Goal: Information Seeking & Learning: Learn about a topic

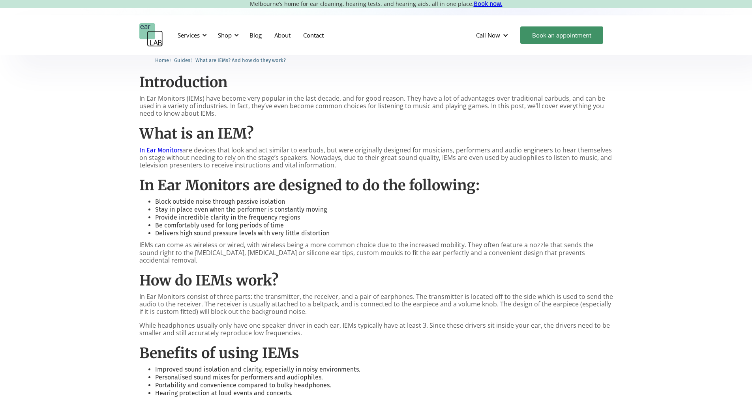
scroll to position [355, 0]
drag, startPoint x: 423, startPoint y: 163, endPoint x: 371, endPoint y: 148, distance: 53.8
click at [371, 148] on p "In Ear Monitors are devices that look and act similar to earbuds, but were orig…" at bounding box center [376, 157] width 474 height 23
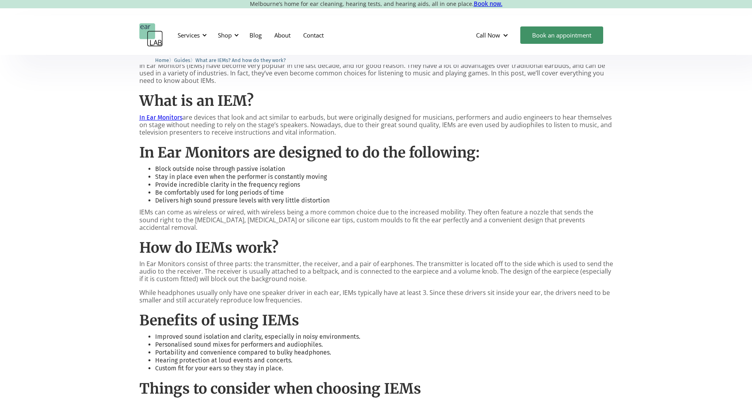
scroll to position [450, 0]
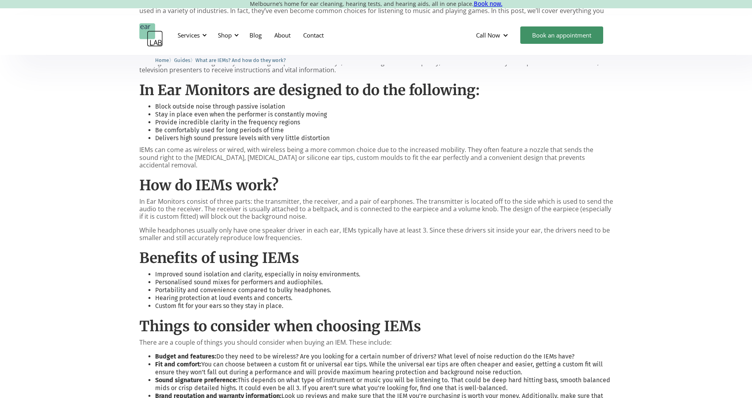
drag, startPoint x: 154, startPoint y: 106, endPoint x: 270, endPoint y: 103, distance: 116.1
click at [270, 103] on ul "Block outside noise through passive isolation Stay in place even when the perfo…" at bounding box center [376, 122] width 474 height 39
click at [270, 103] on li "Block outside noise through passive isolation" at bounding box center [384, 107] width 458 height 8
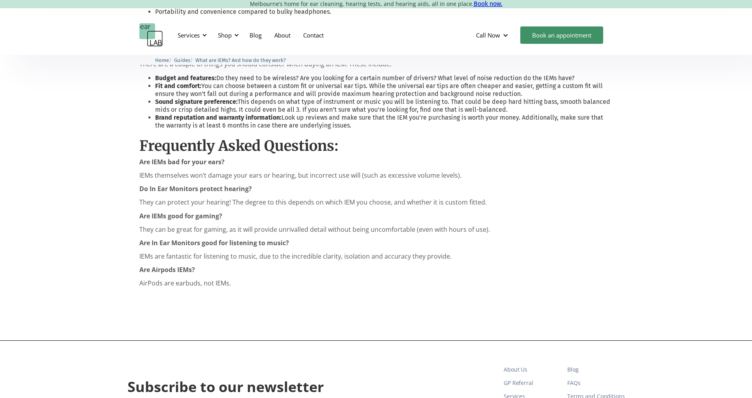
scroll to position [730, 0]
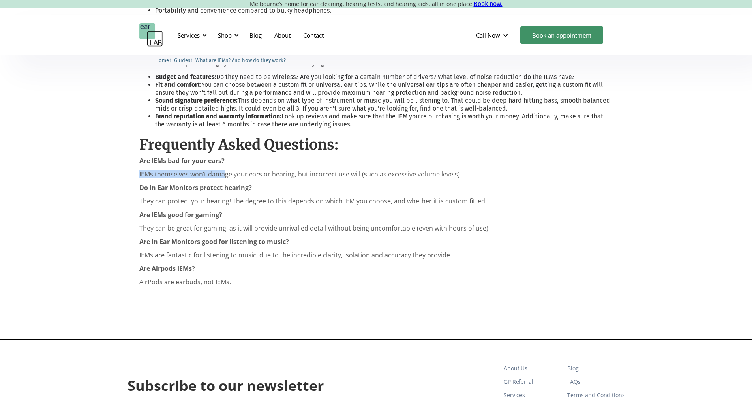
drag, startPoint x: 161, startPoint y: 162, endPoint x: 224, endPoint y: 165, distance: 62.9
click at [224, 171] on p "IEMs themselves won’t damage your ears or hearing, but incorrect use will (such…" at bounding box center [376, 175] width 474 height 8
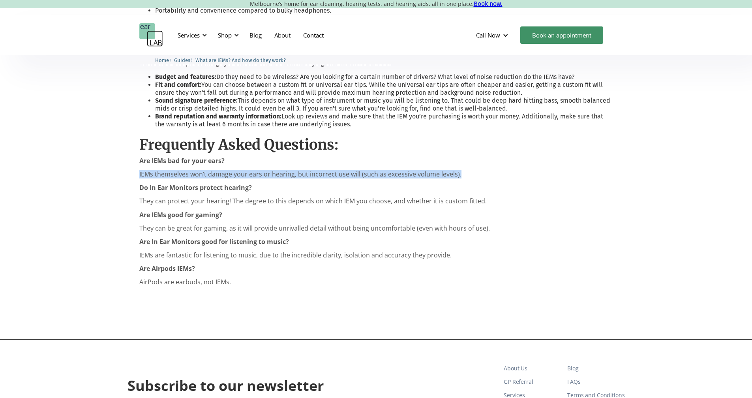
click at [224, 171] on p "IEMs themselves won’t damage your ears or hearing, but incorrect use will (such…" at bounding box center [376, 175] width 474 height 8
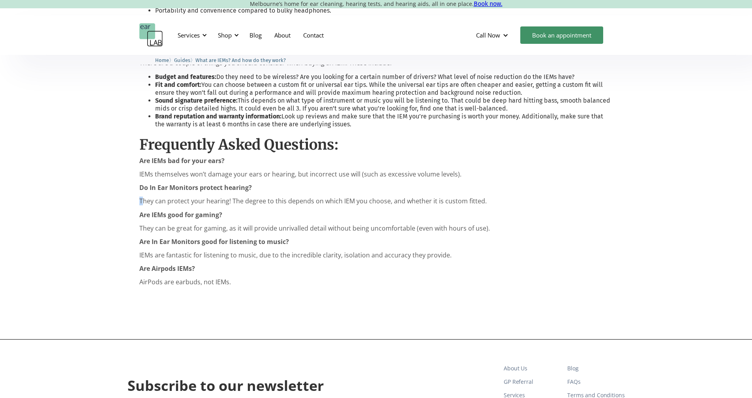
drag, startPoint x: 141, startPoint y: 195, endPoint x: 361, endPoint y: 188, distance: 219.7
click at [358, 197] on p "They can protect your hearing! The degree to this depends on which IEM you choo…" at bounding box center [376, 201] width 474 height 8
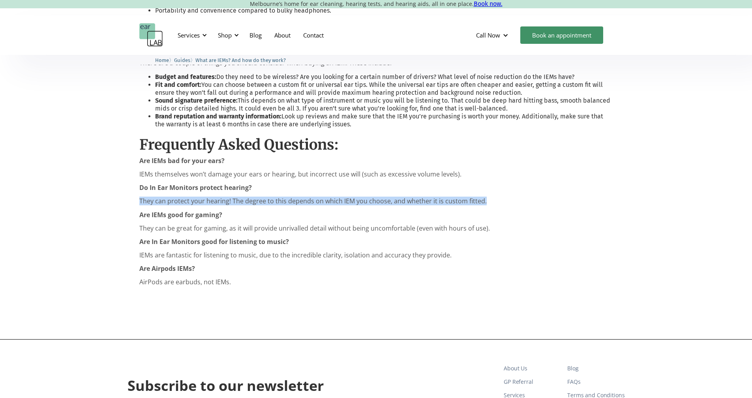
click at [358, 197] on p "They can protect your hearing! The degree to this depends on which IEM you choo…" at bounding box center [376, 201] width 474 height 8
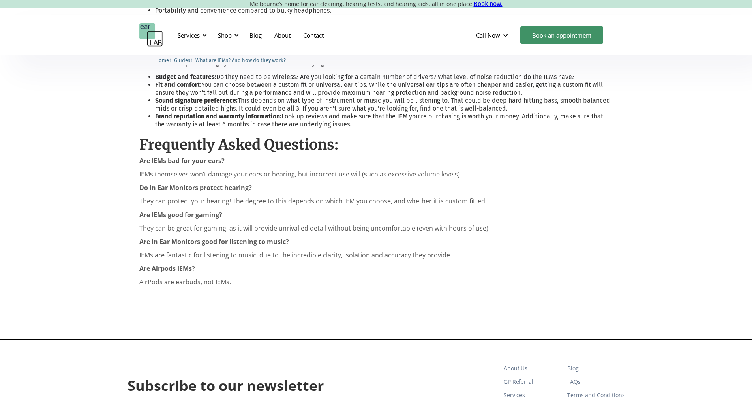
click at [128, 244] on div "Introduction In Ear Monitors (IEMs) have become very popular in the last decade…" at bounding box center [376, 0] width 752 height 677
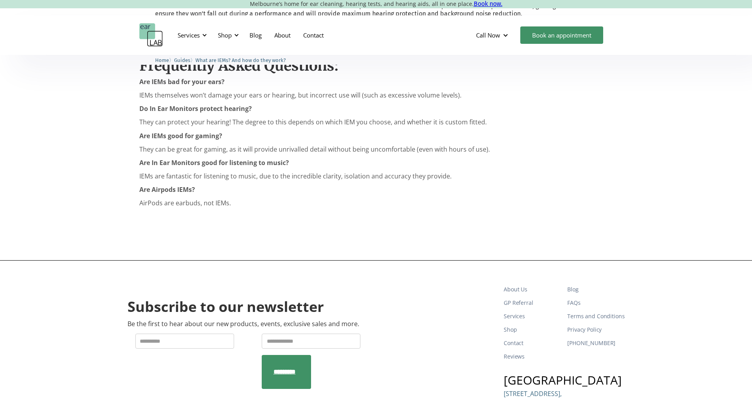
scroll to position [806, 0]
